Goal: Find contact information: Find contact information

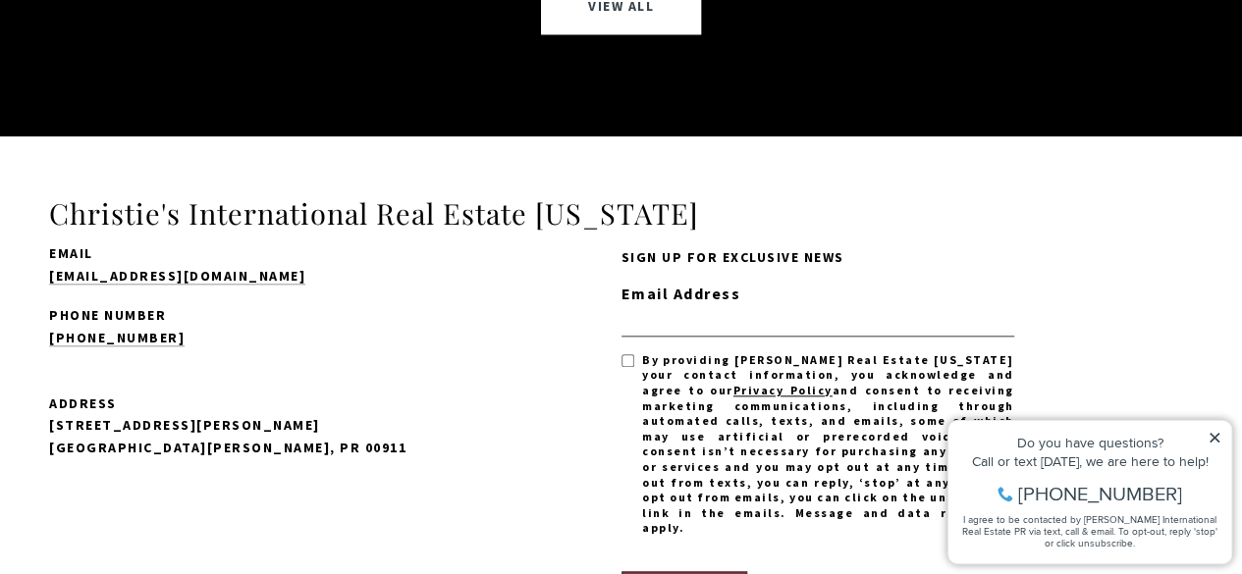
scroll to position [15310, 0]
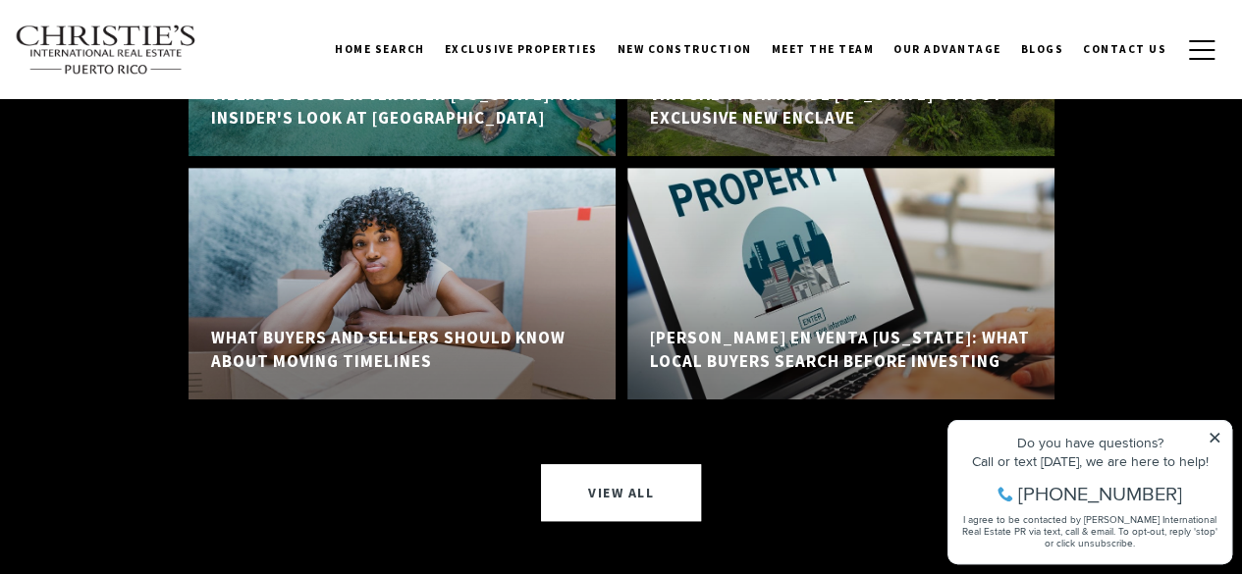
click at [1211, 425] on div "Do you have questions? Call or text today, we are here to help! 347-797-5825 I …" at bounding box center [1089, 492] width 283 height 142
click at [1211, 426] on div "Do you have questions? Call or text today, we are here to help! 347-797-5825 I …" at bounding box center [1089, 492] width 283 height 142
type input "**********"
click at [1218, 442] on icon at bounding box center [1214, 438] width 10 height 10
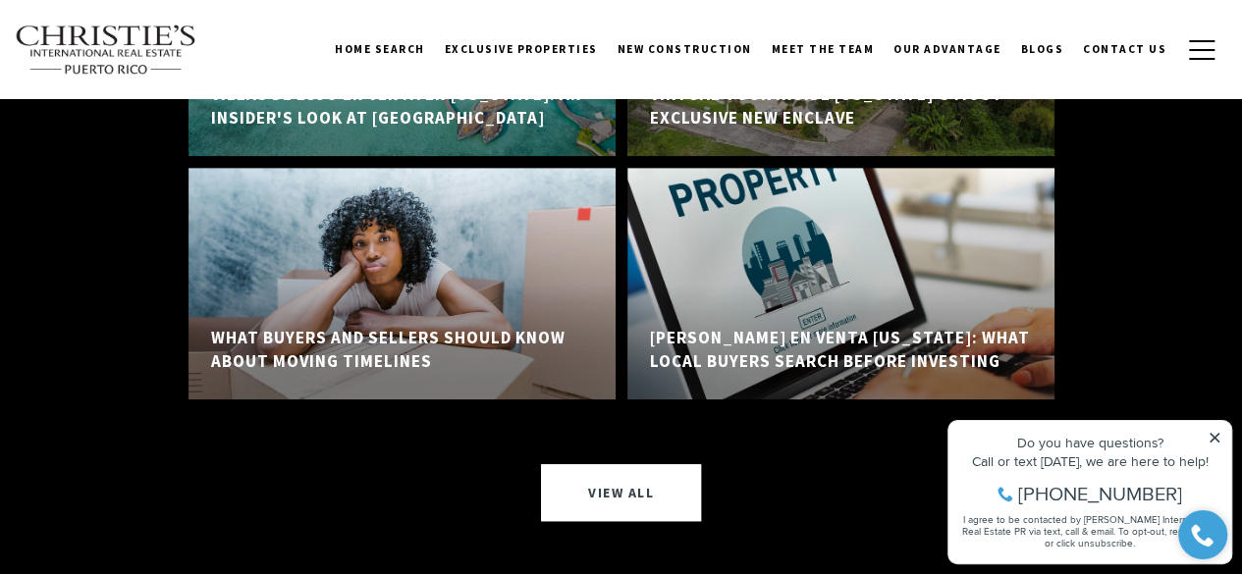
click at [1237, 254] on div "Read More Articles Villas de Lujo en Venta en Puerto Rico: An Insider's Look at…" at bounding box center [621, 179] width 1242 height 886
click at [1215, 434] on icon at bounding box center [1214, 438] width 14 height 14
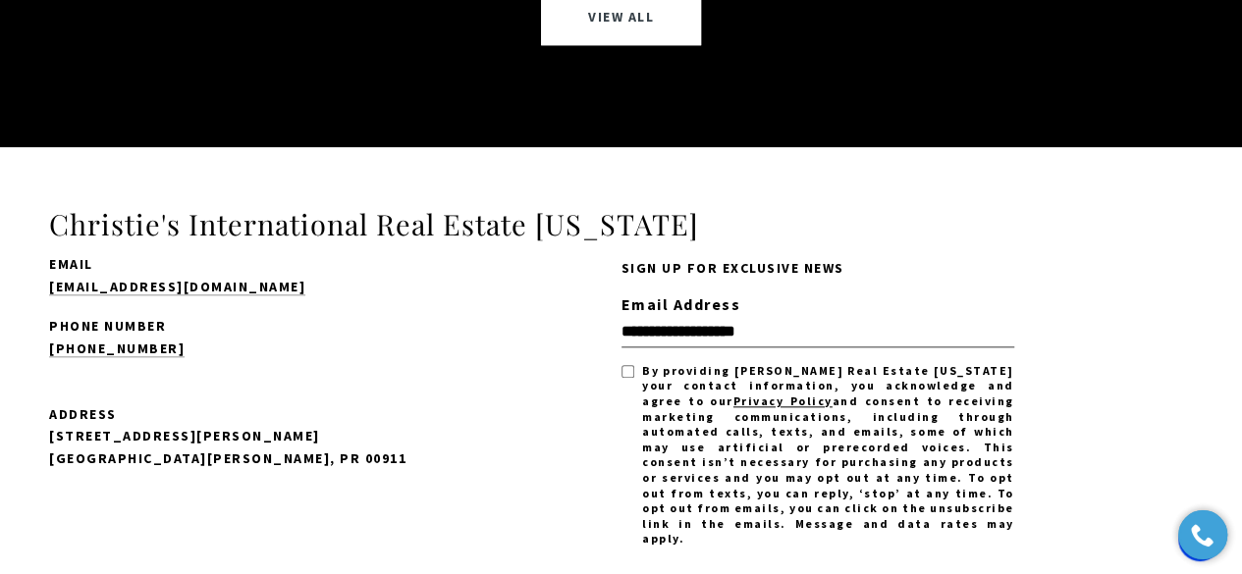
scroll to position [15604, 0]
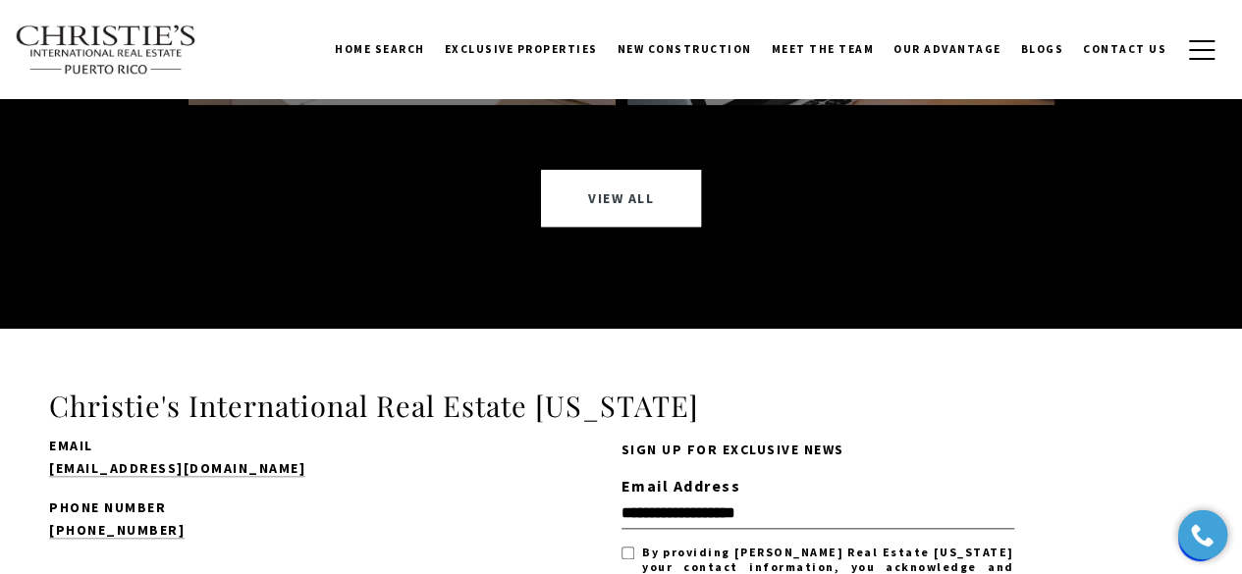
click at [717, 48] on span "New Construction" at bounding box center [684, 49] width 134 height 14
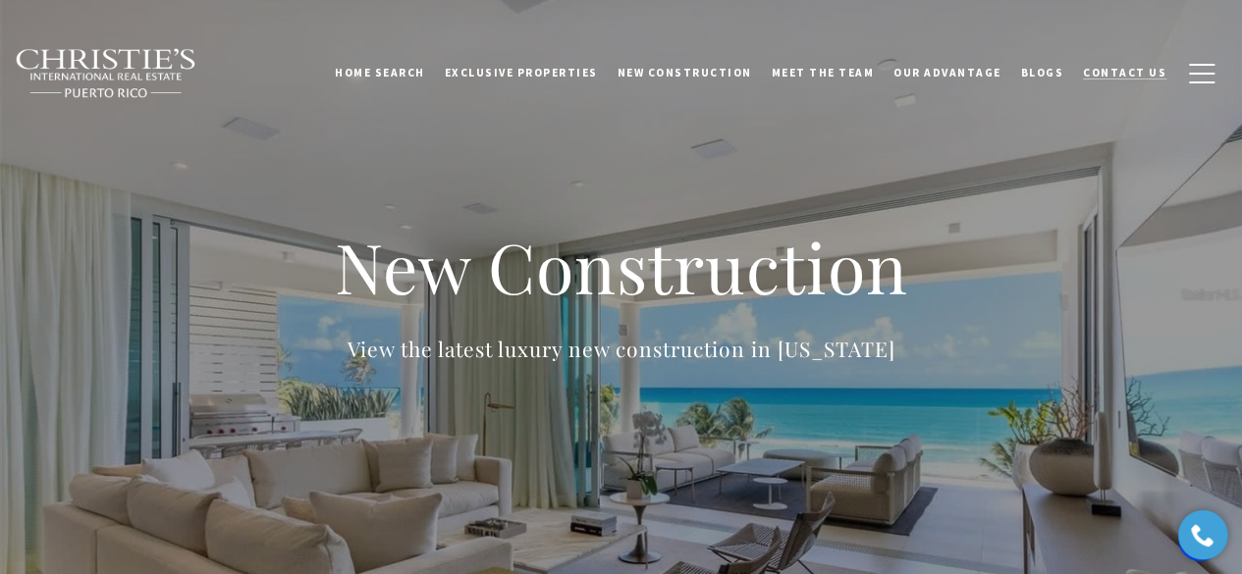
click at [1131, 70] on span "Contact Us" at bounding box center [1124, 73] width 83 height 14
